Goal: Find specific page/section: Find specific page/section

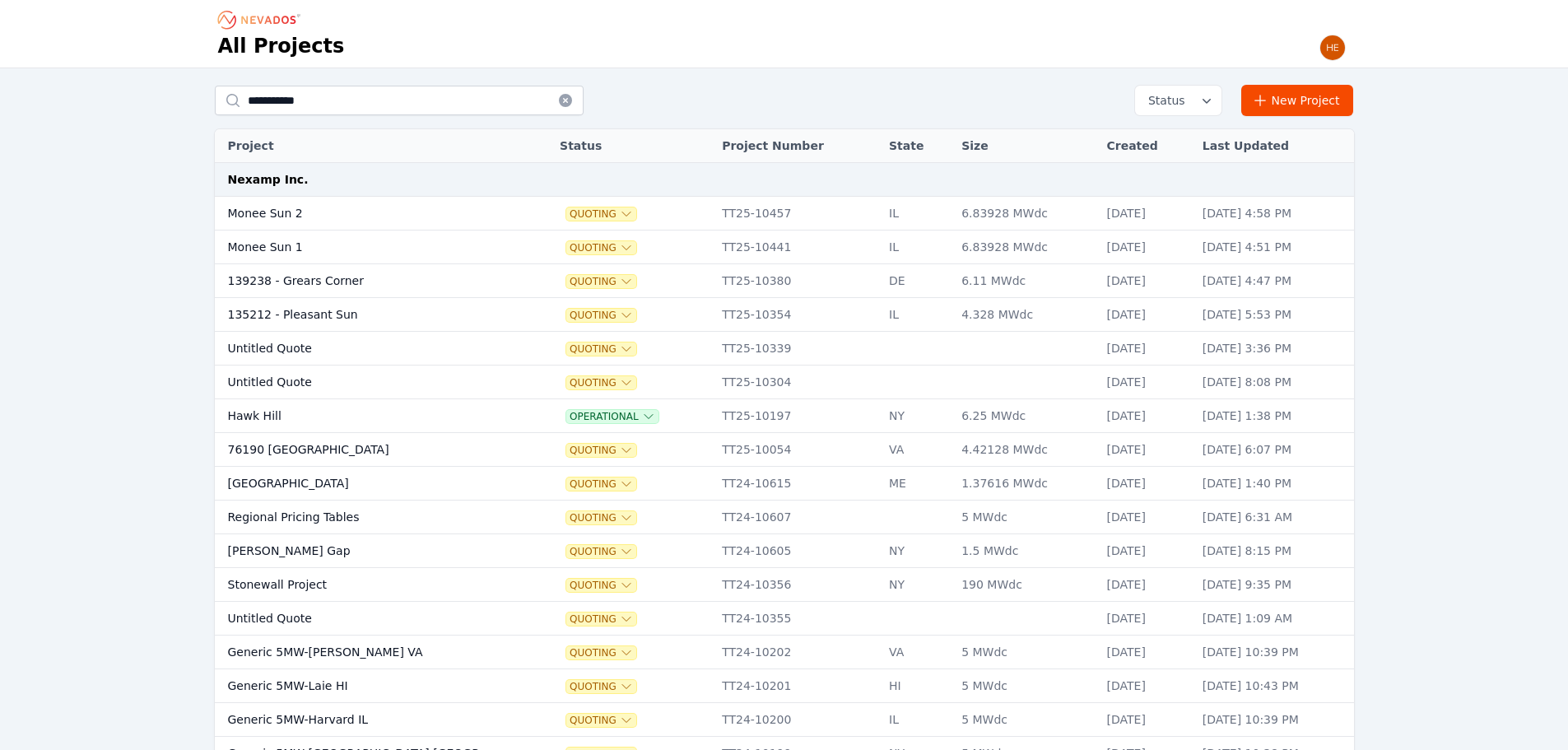
click at [270, 212] on td "Monee Sun 2" at bounding box center [360, 213] width 290 height 34
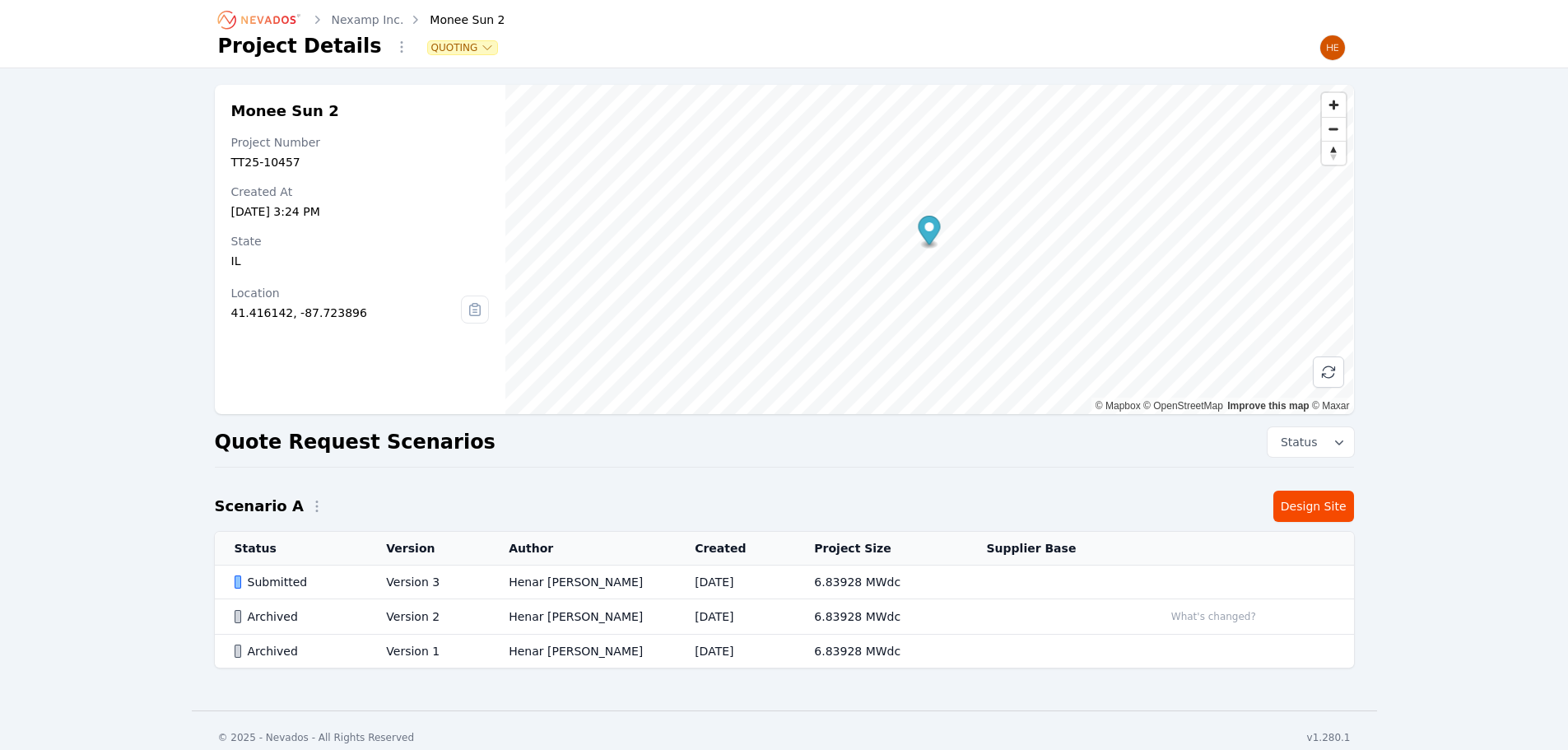
click at [302, 579] on div "Submitted" at bounding box center [296, 582] width 124 height 16
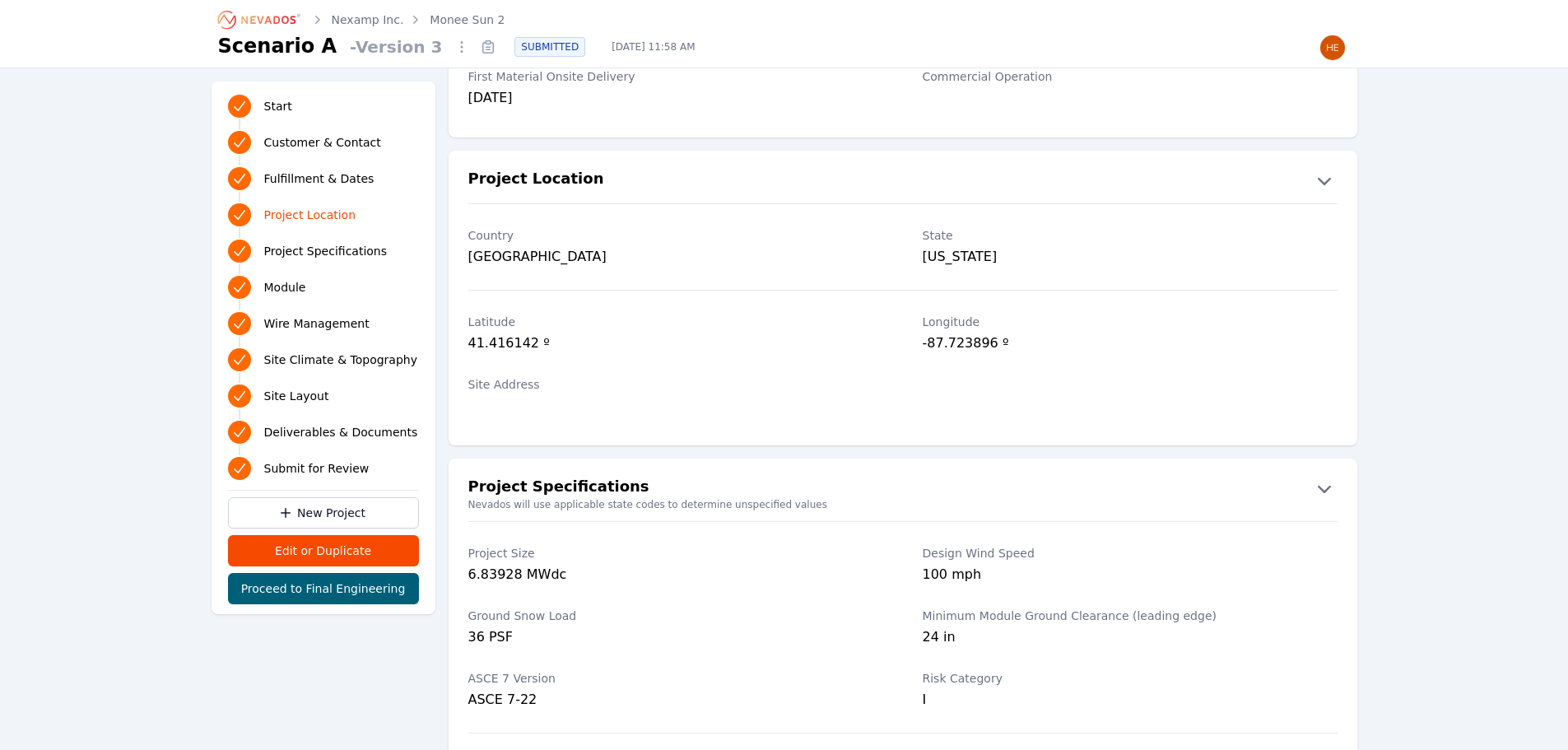
scroll to position [824, 0]
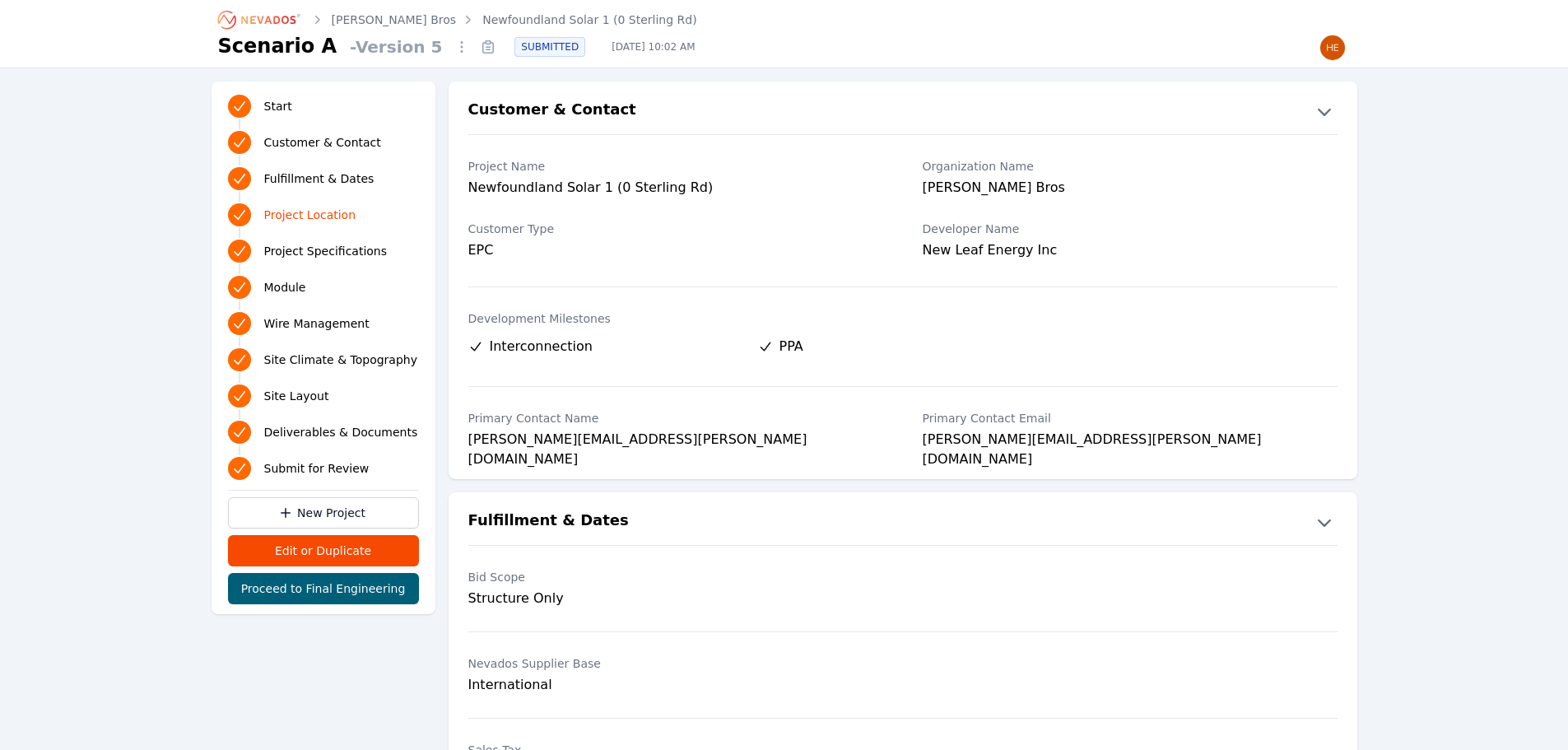
scroll to position [824, 0]
